Goal: Navigation & Orientation: Find specific page/section

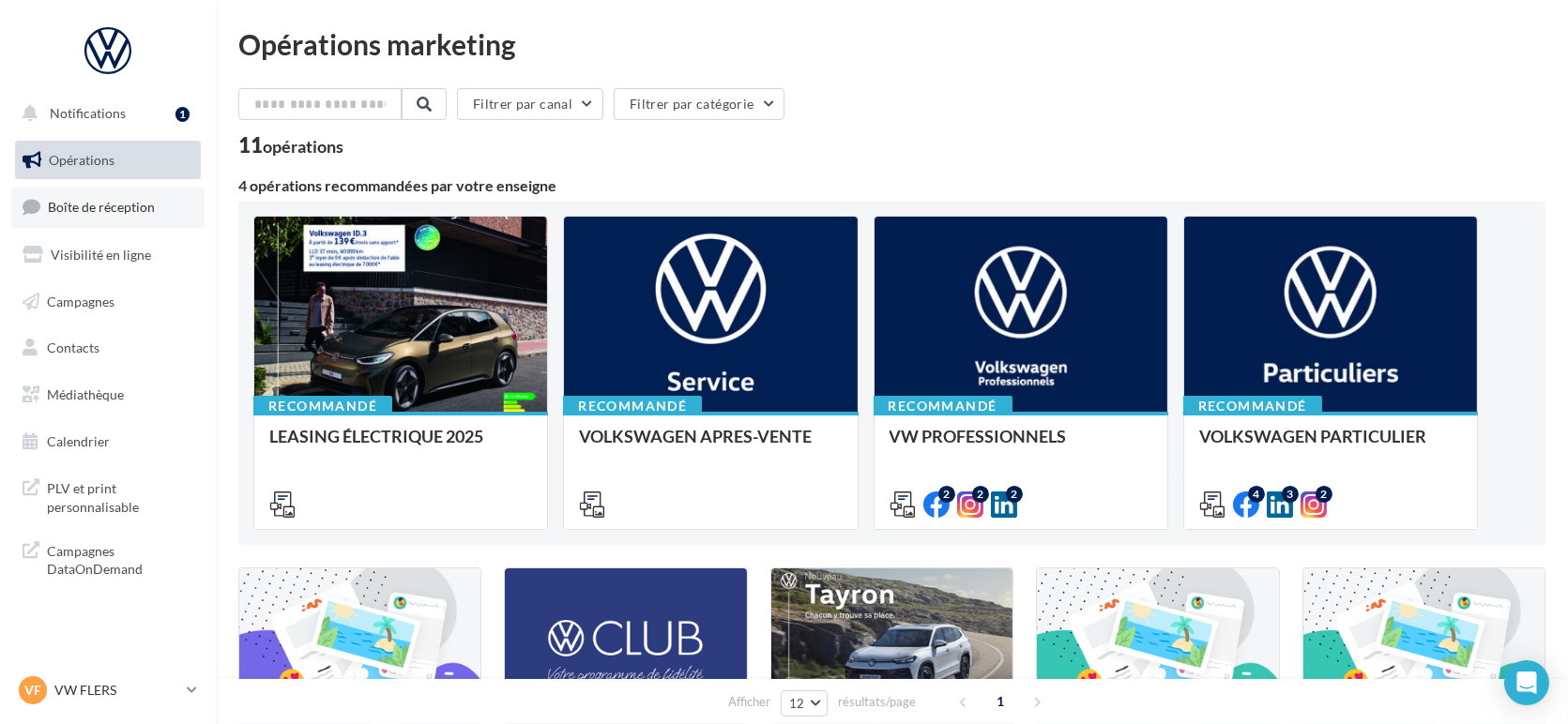
click at [98, 206] on span "Boîte de réception" at bounding box center [101, 207] width 107 height 16
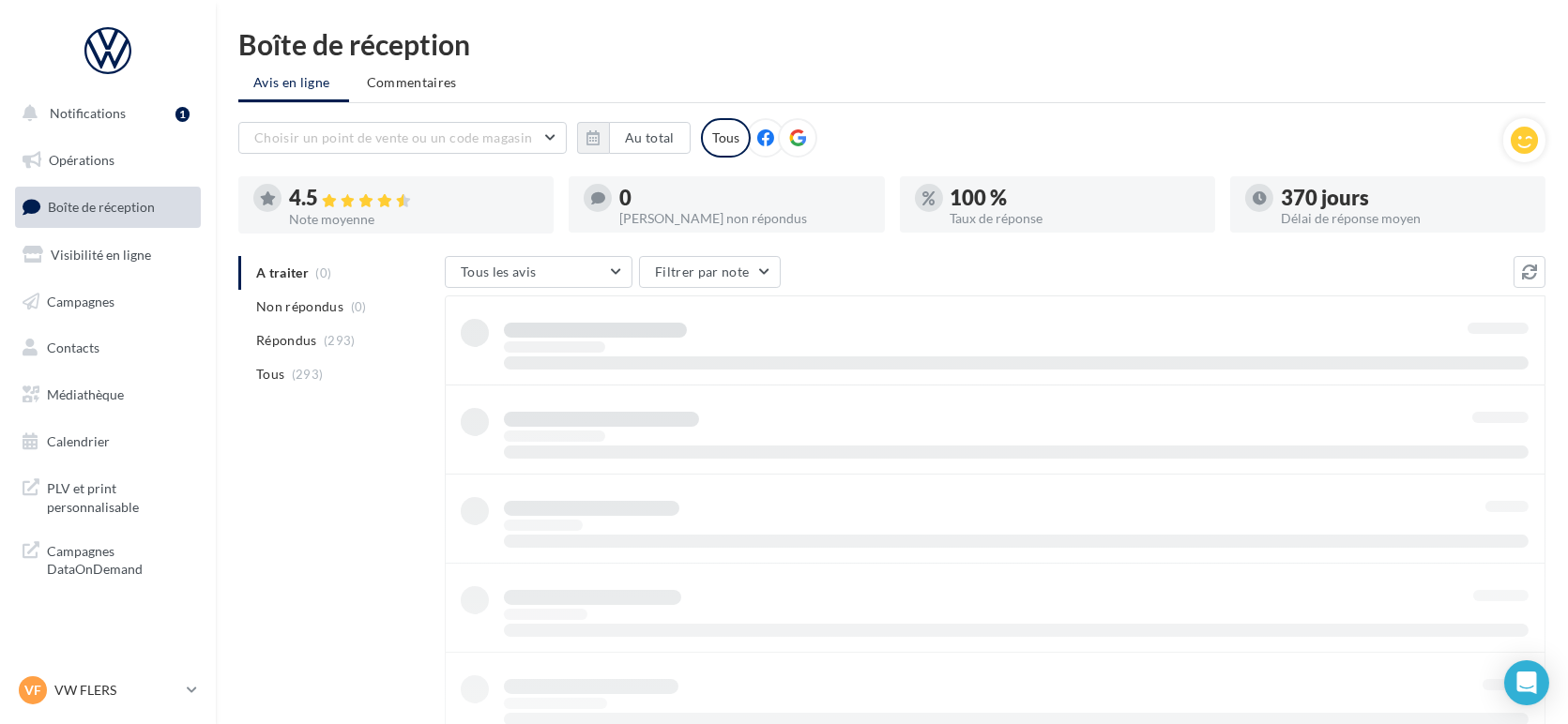
click at [97, 212] on span "Boîte de réception" at bounding box center [101, 207] width 107 height 16
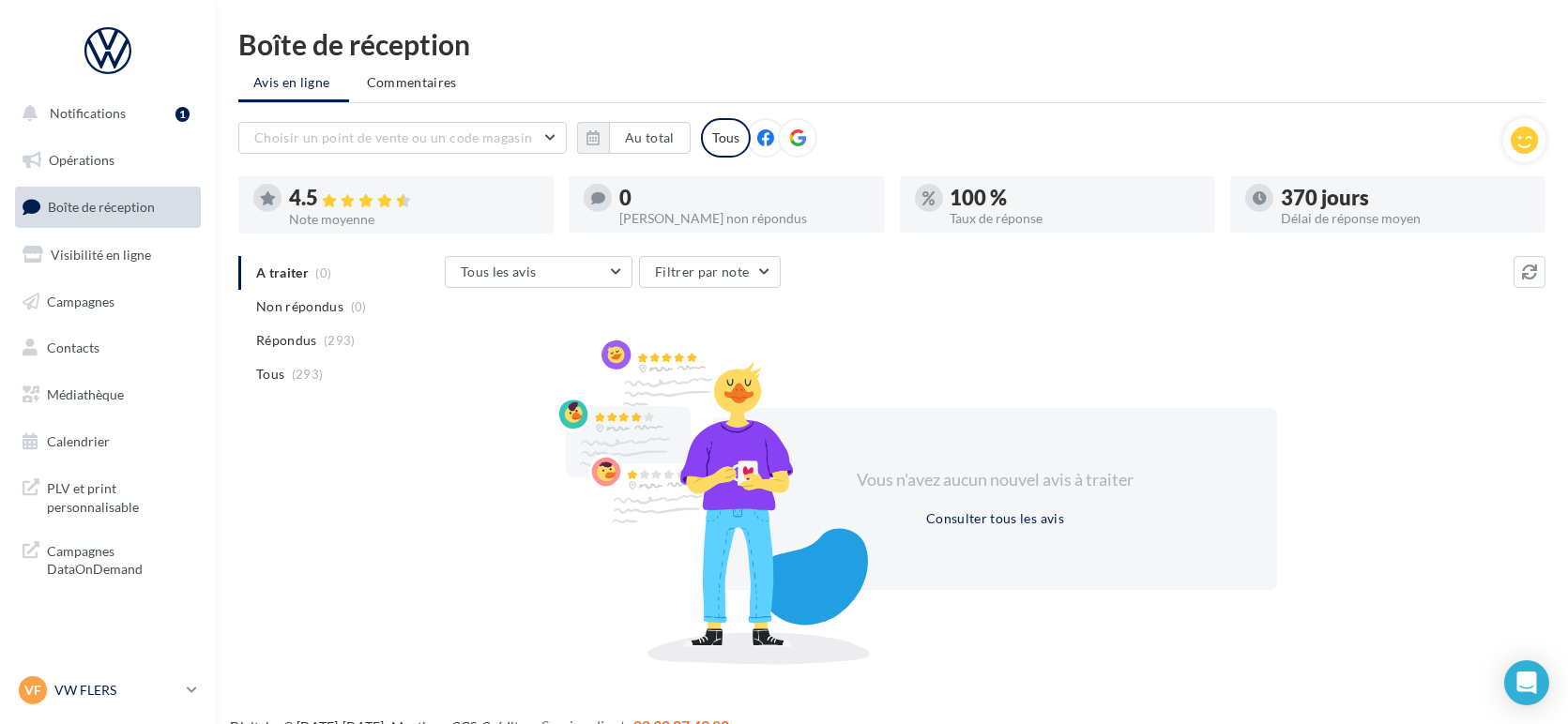
click at [112, 695] on p "VW FLERS" at bounding box center [116, 690] width 124 height 19
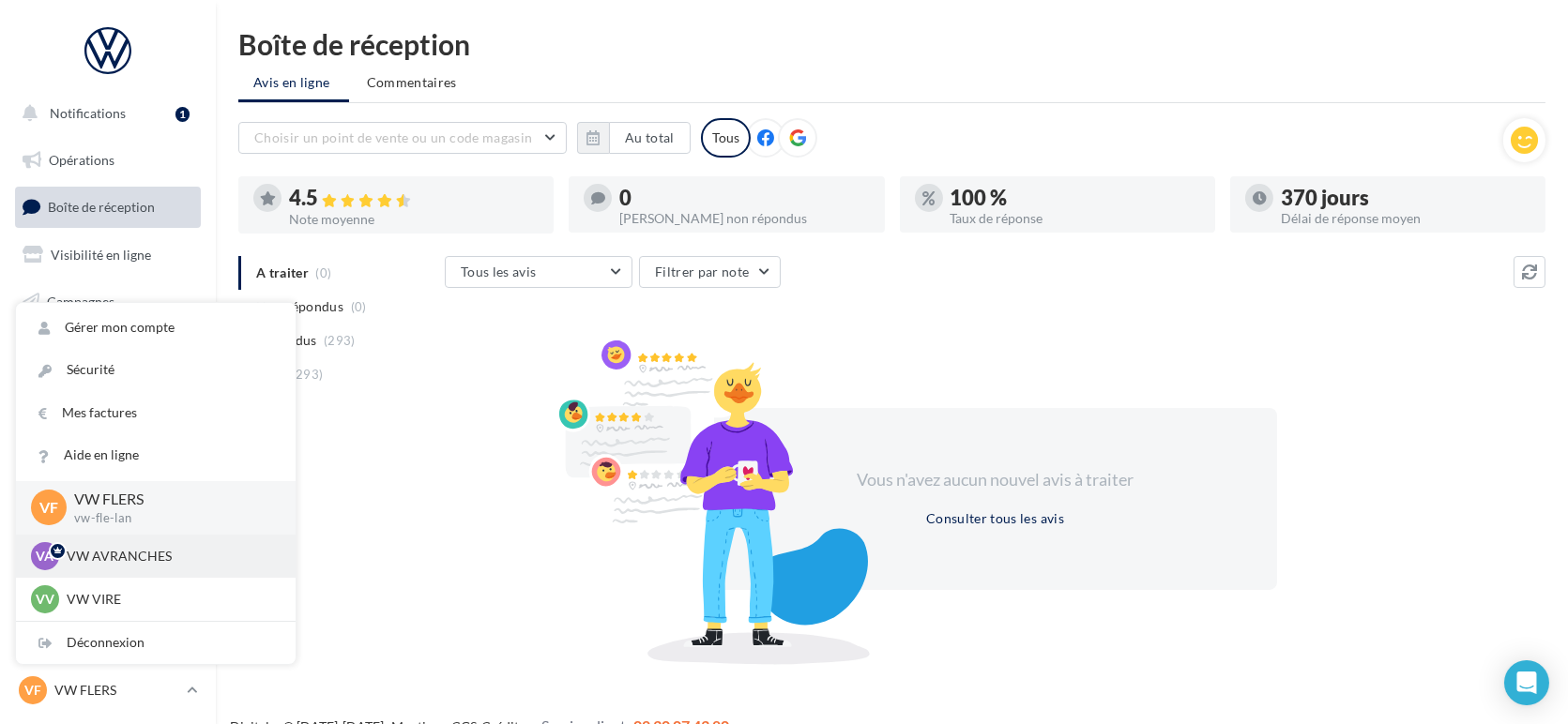
click at [118, 571] on div "VA VW AVRANCHES vw-avr-lan" at bounding box center [155, 556] width 280 height 43
click at [117, 571] on div "VA VW AVRANCHES vw-avr-lan" at bounding box center [155, 556] width 280 height 43
click at [149, 556] on p "VW AVRANCHES" at bounding box center [169, 556] width 206 height 19
